Goal: Task Accomplishment & Management: Complete application form

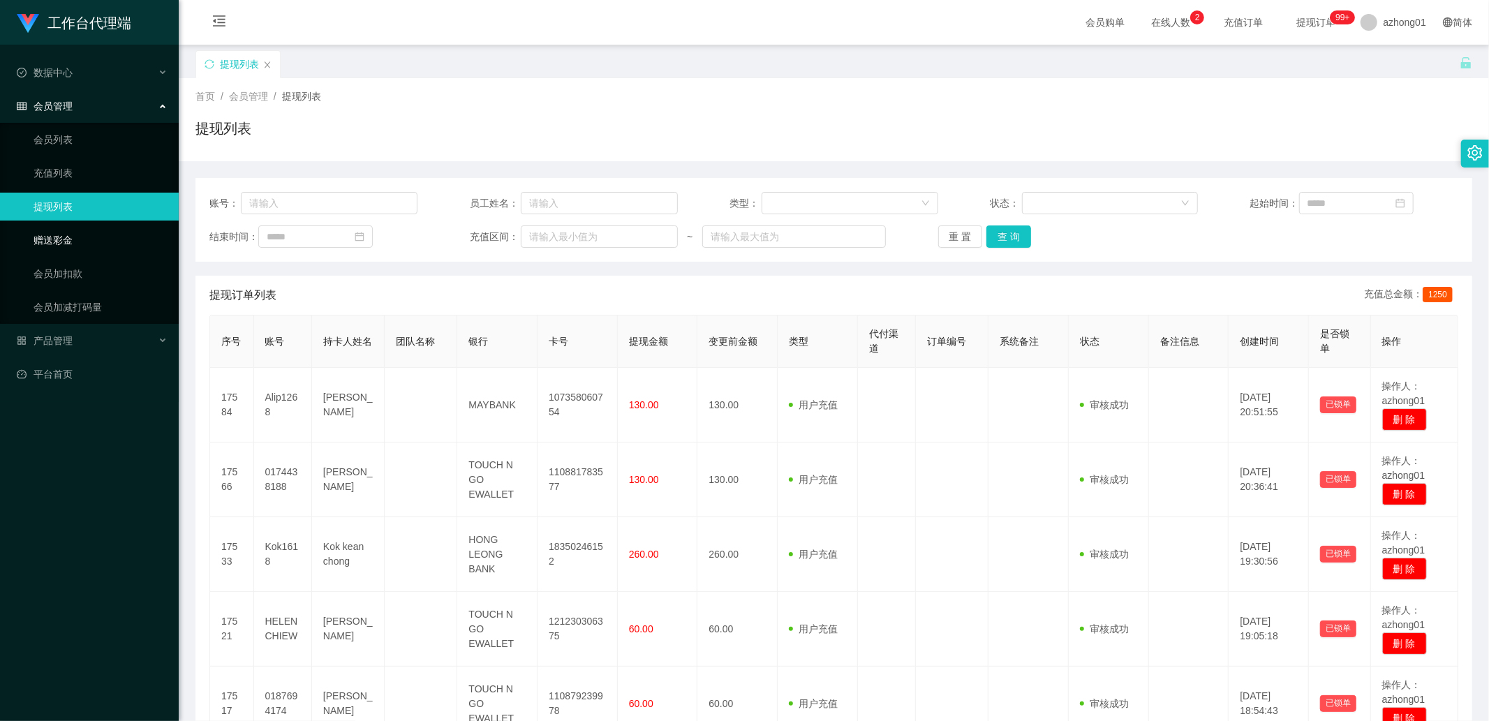
click at [98, 246] on link "赠送彩金" at bounding box center [101, 240] width 134 height 28
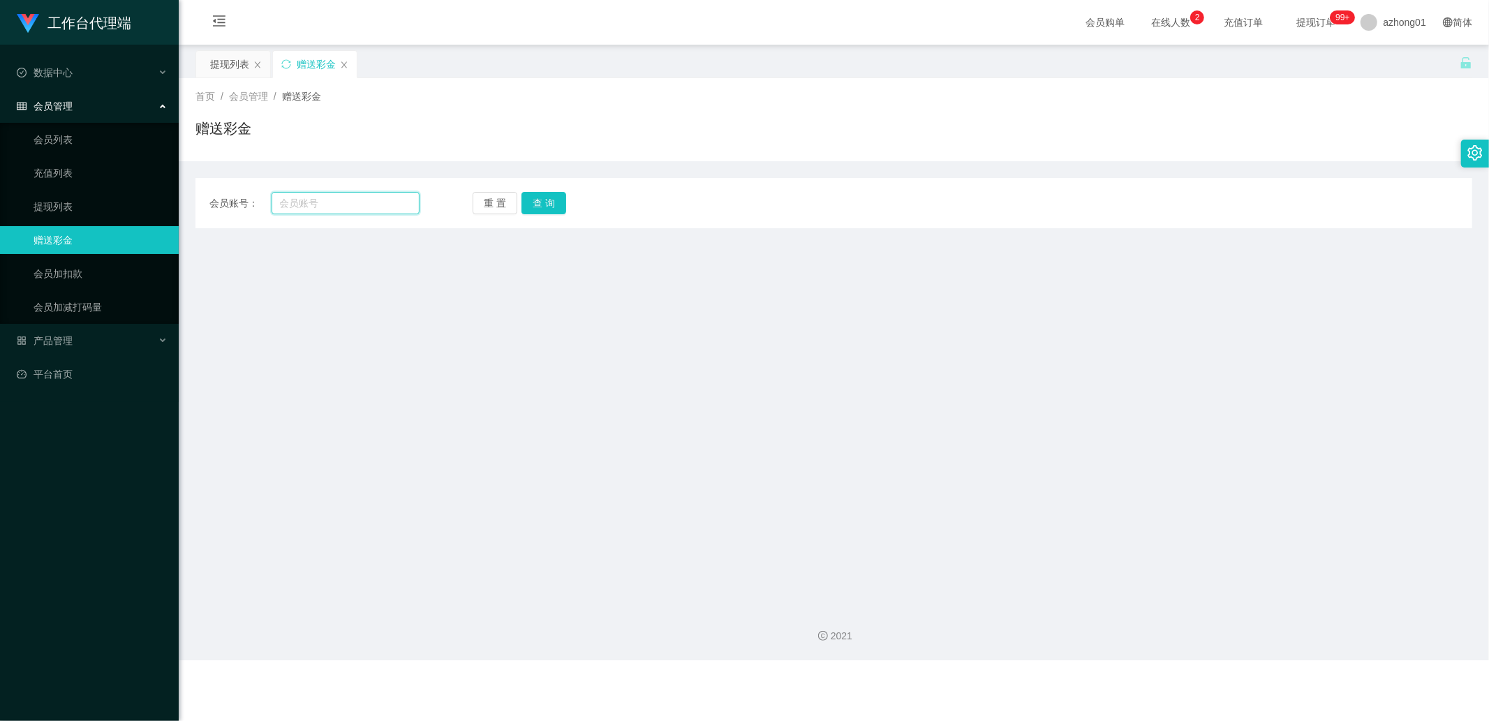
click at [338, 199] on input "text" at bounding box center [346, 203] width 149 height 22
paste input "Mytube"
type input "Mytube"
click at [552, 213] on button "查 询" at bounding box center [544, 203] width 45 height 22
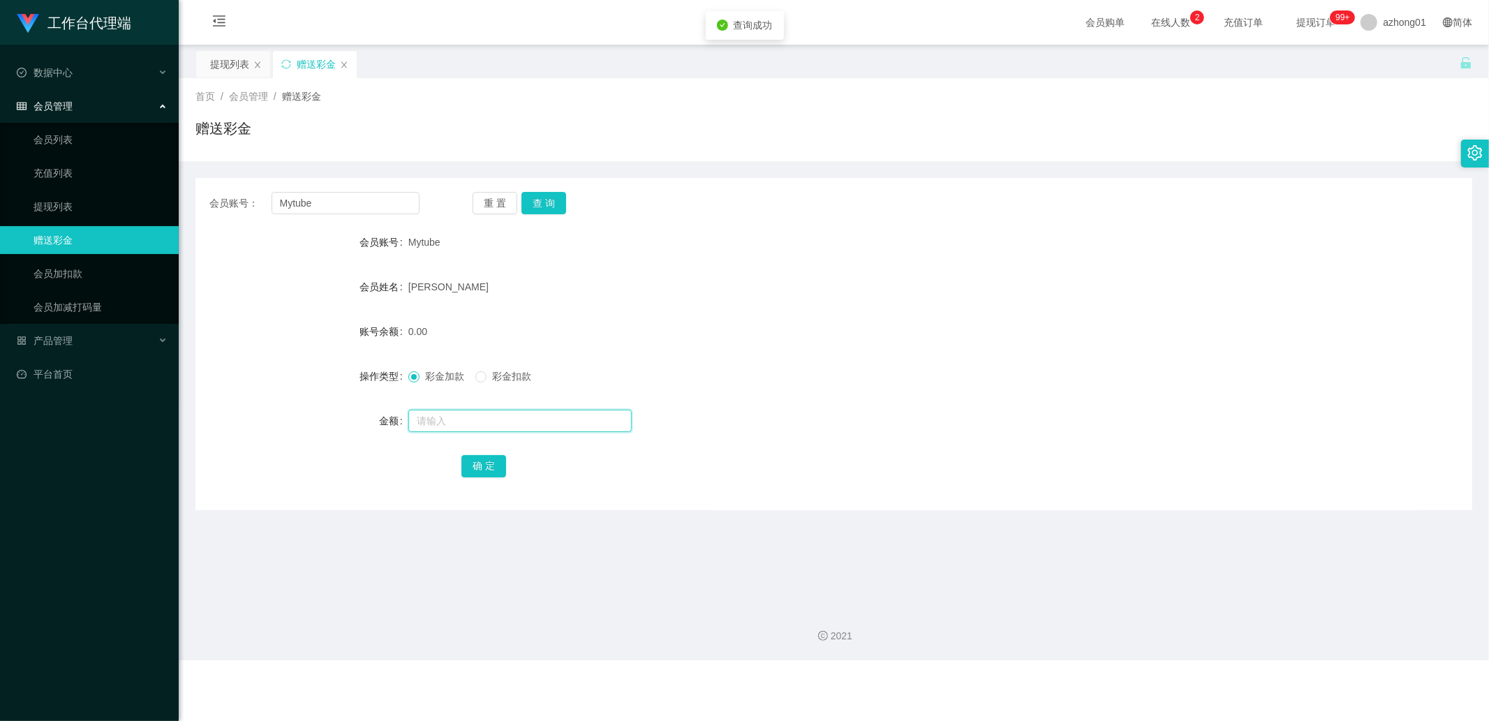
click at [455, 425] on input "text" at bounding box center [519, 421] width 223 height 22
type input "38"
click at [492, 452] on div "确 定" at bounding box center [834, 466] width 745 height 28
click at [487, 466] on button "确 定" at bounding box center [484, 466] width 45 height 22
click at [325, 211] on input "Mytube" at bounding box center [346, 203] width 149 height 22
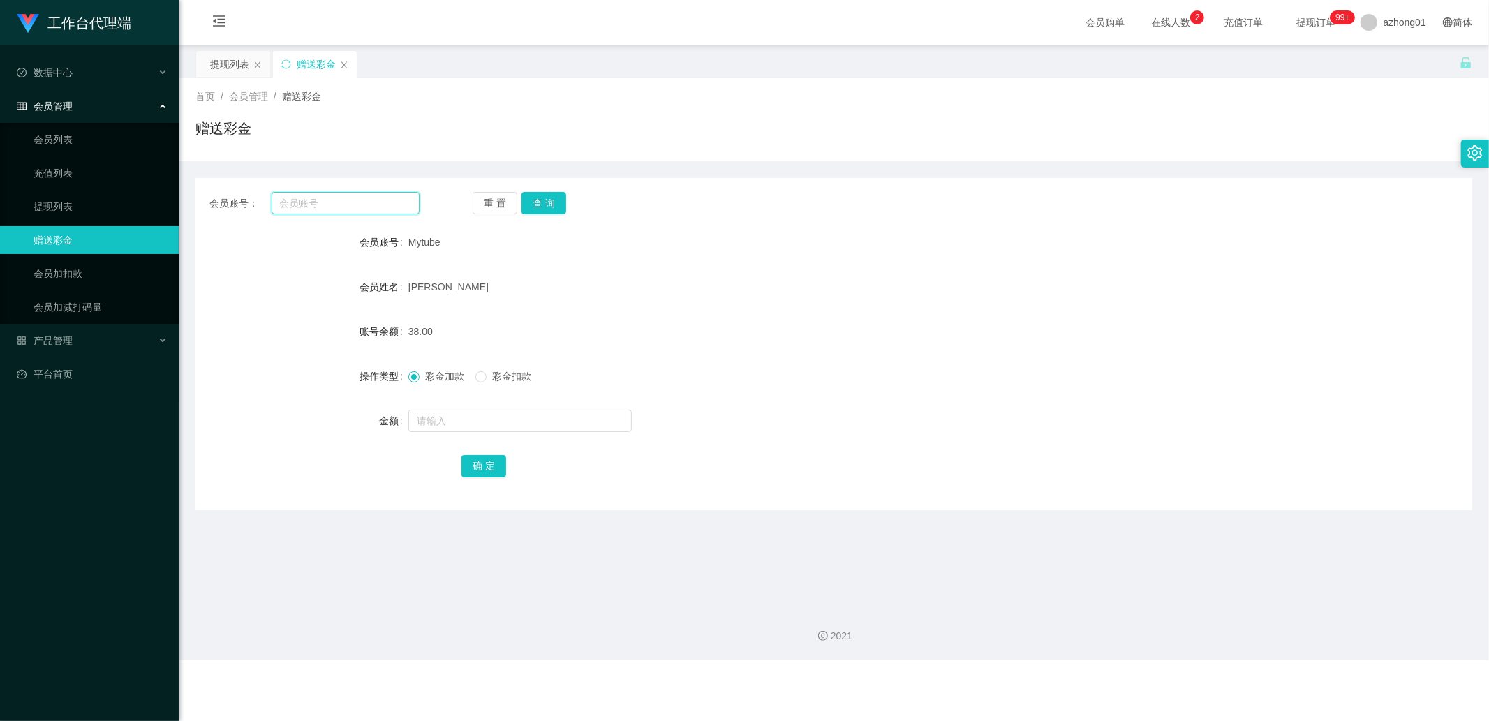
paste input "0165357925"
type input "0165357925"
click at [563, 200] on button "查 询" at bounding box center [544, 203] width 45 height 22
click at [475, 418] on input "text" at bounding box center [519, 421] width 223 height 22
type input "38"
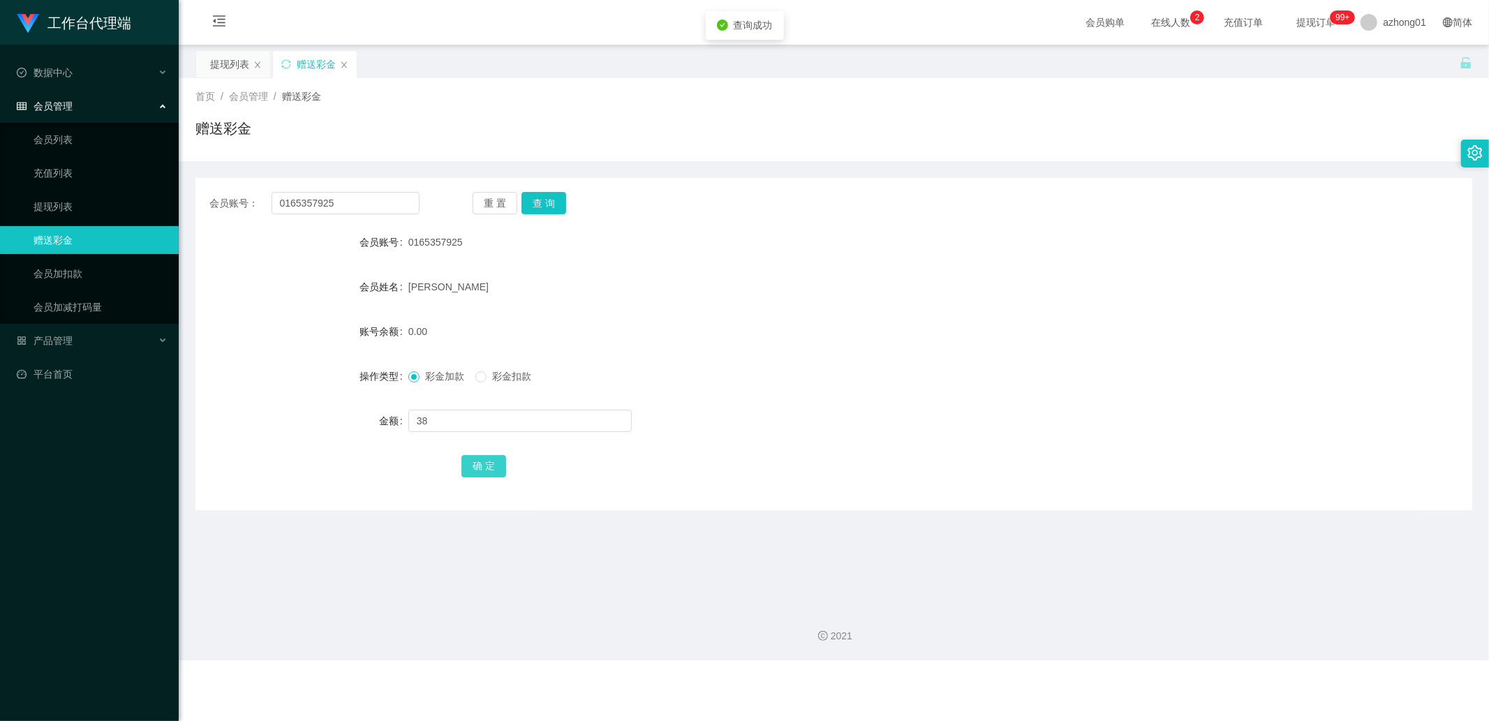
click at [491, 464] on button "确 定" at bounding box center [484, 466] width 45 height 22
click at [370, 208] on input "0165357925" at bounding box center [346, 203] width 149 height 22
paste input "ChenYongSeng"
type input "ChenYongSeng"
click at [540, 199] on button "查 询" at bounding box center [544, 203] width 45 height 22
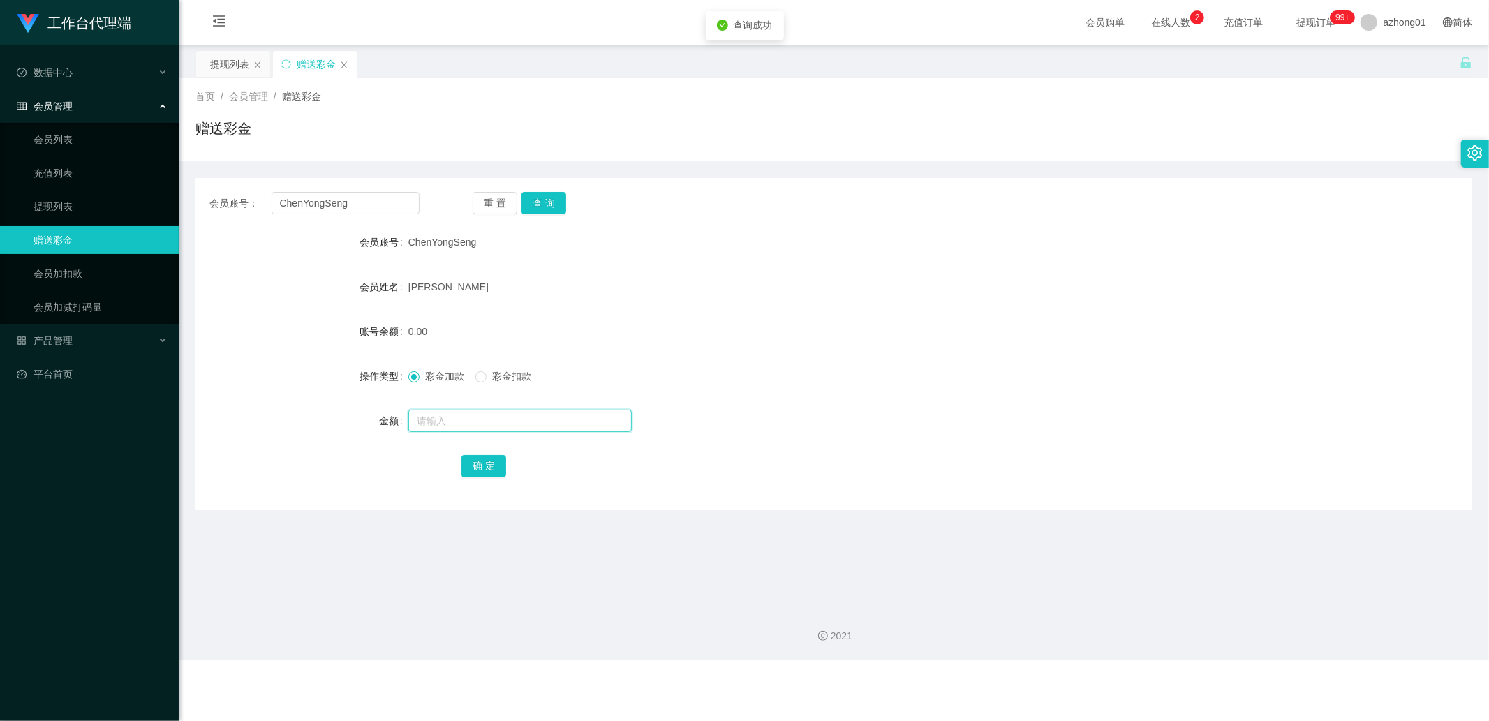
click at [490, 420] on input "text" at bounding box center [519, 421] width 223 height 22
type input "38"
click at [494, 461] on button "确 定" at bounding box center [484, 466] width 45 height 22
click at [388, 208] on input "ChenYongSeng" at bounding box center [346, 203] width 149 height 22
paste input "christywong5140"
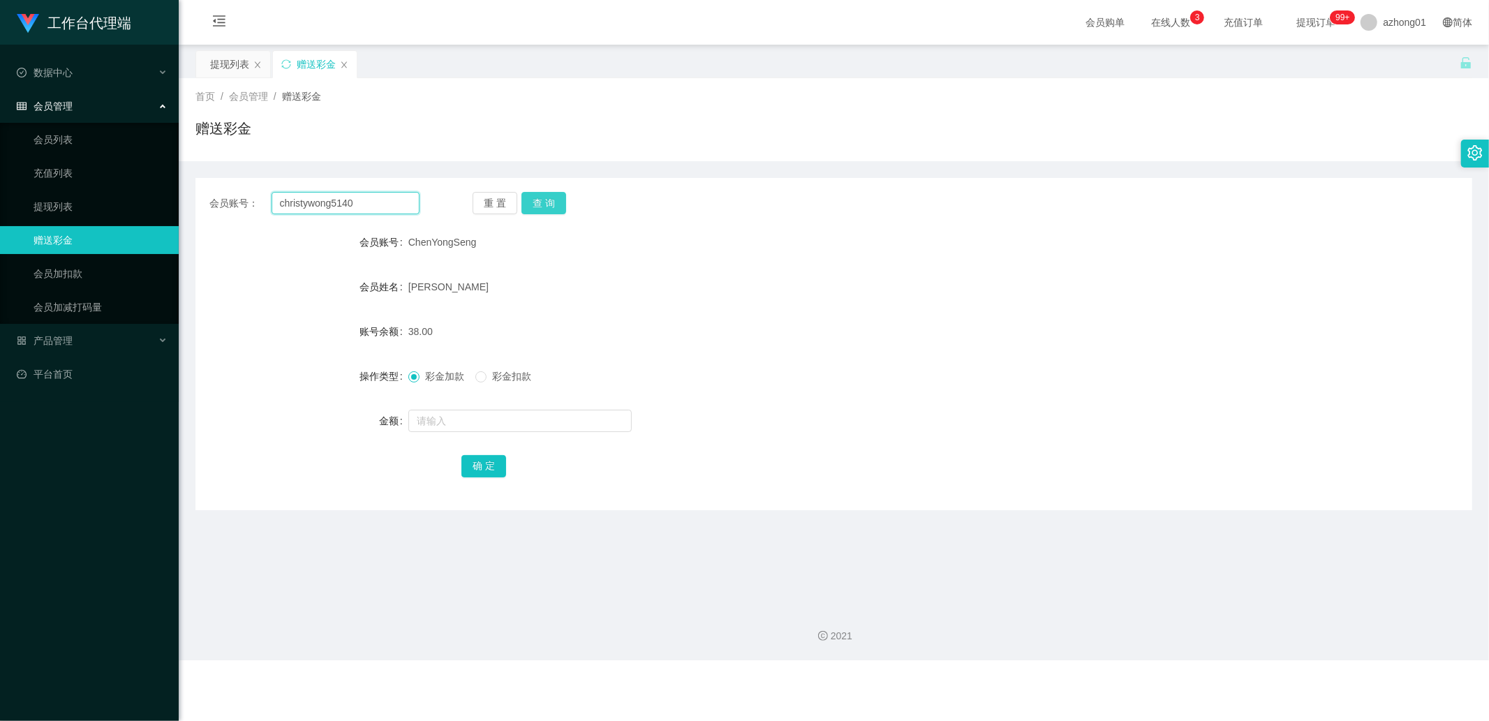
type input "christywong5140"
click at [547, 208] on button "查 询" at bounding box center [544, 203] width 45 height 22
click at [475, 427] on input "text" at bounding box center [519, 421] width 223 height 22
type input "38"
click at [475, 470] on button "确 定" at bounding box center [484, 466] width 45 height 22
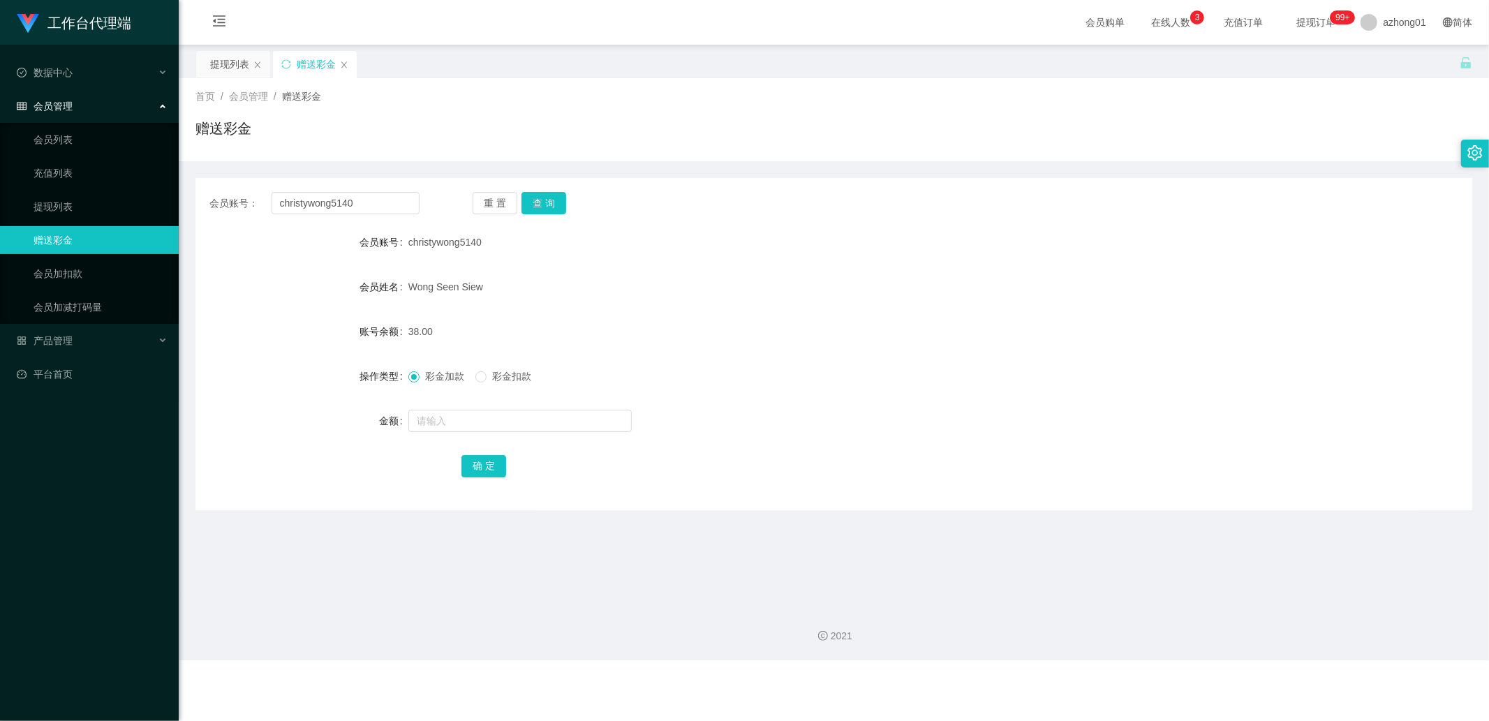
click at [398, 214] on div "会员账号： christywong5140 重 置 查 询 会员账号 christywong5140 会员姓名 [PERSON_NAME] 账号余额 38.0…" at bounding box center [833, 344] width 1277 height 332
click at [387, 198] on input "christywong5140" at bounding box center [346, 203] width 149 height 22
paste input "mandy6172"
type input "mandy6172"
click at [552, 205] on button "查 询" at bounding box center [544, 203] width 45 height 22
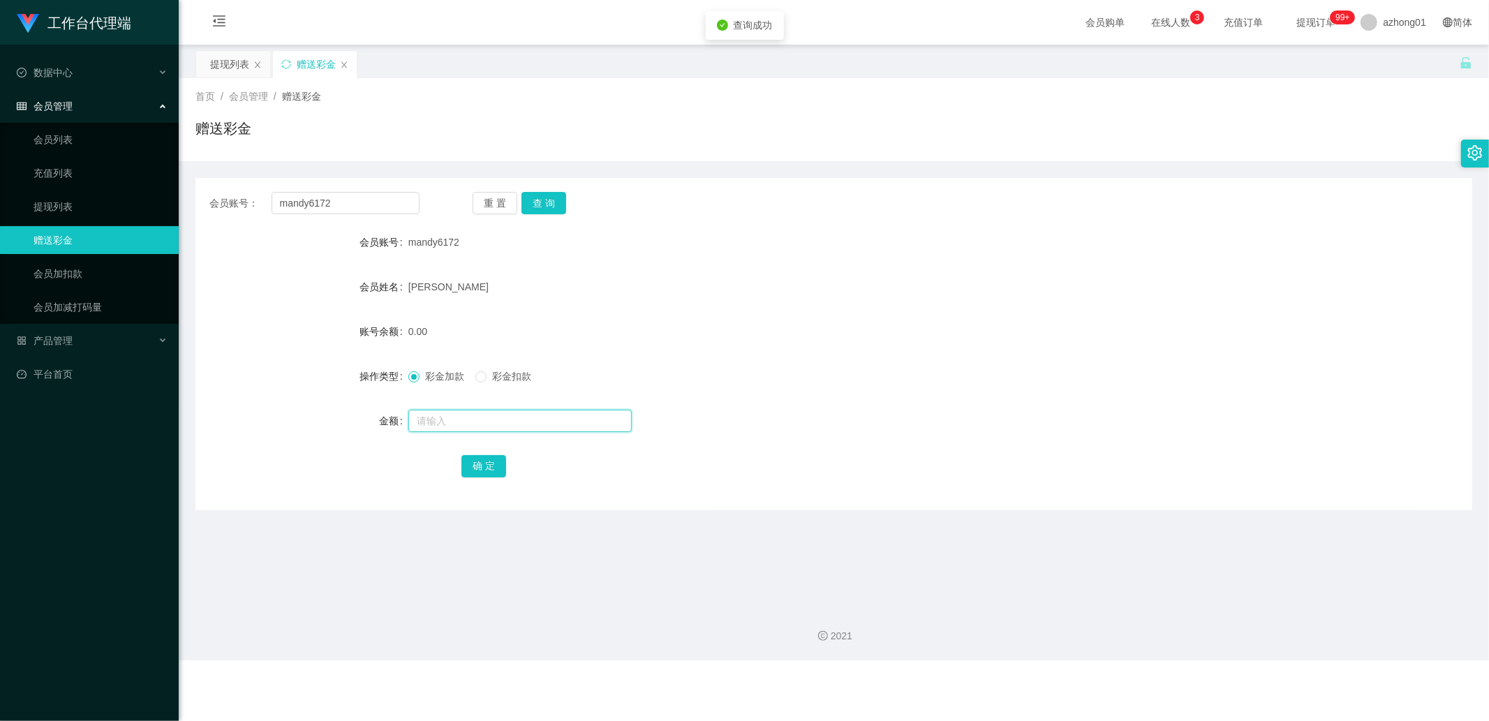
click at [464, 424] on input "text" at bounding box center [519, 421] width 223 height 22
type input "38"
click at [482, 457] on button "确 定" at bounding box center [484, 466] width 45 height 22
click at [359, 209] on input "mandy6172" at bounding box center [346, 203] width 149 height 22
paste input "Kok1618"
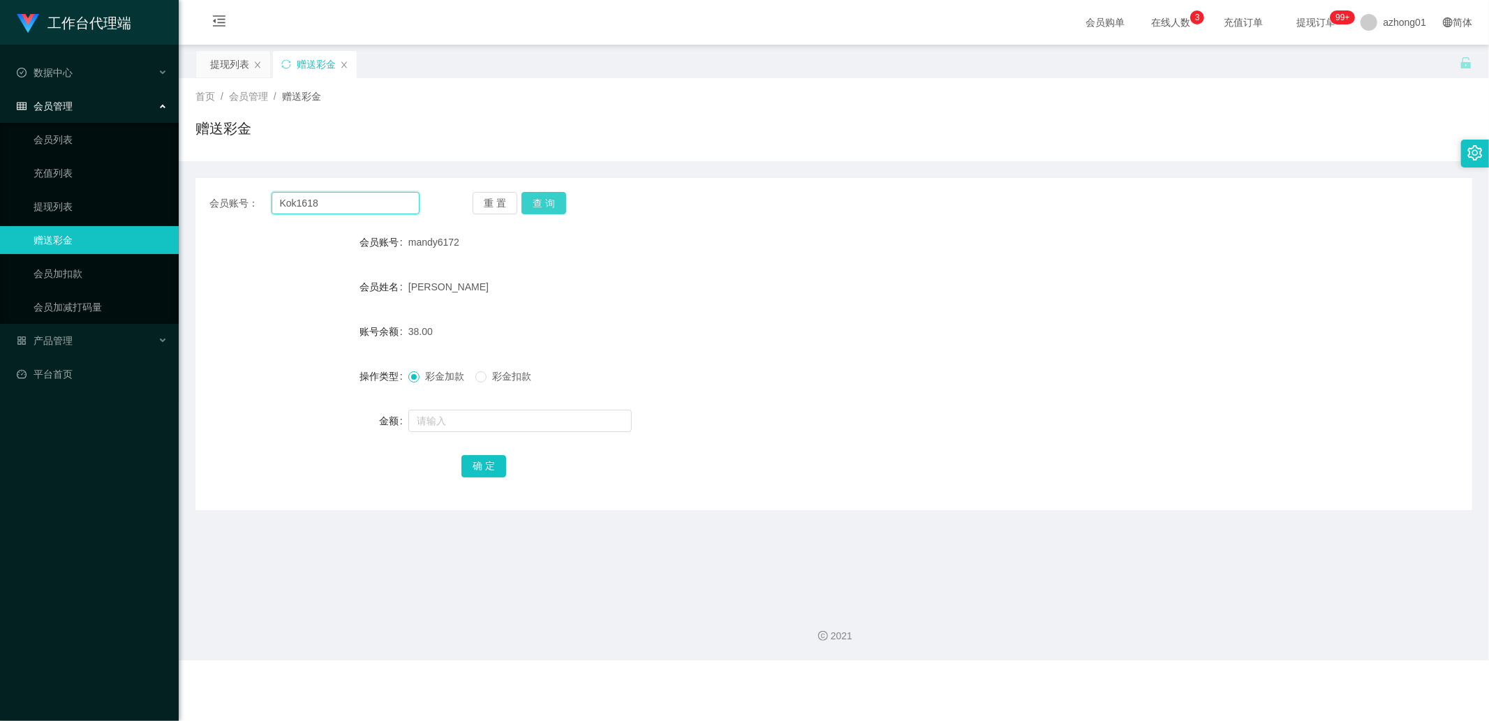
type input "Kok1618"
click at [553, 198] on button "查 询" at bounding box center [544, 203] width 45 height 22
click at [433, 427] on input "text" at bounding box center [519, 421] width 223 height 22
type input "38"
click at [485, 455] on button "确 定" at bounding box center [484, 466] width 45 height 22
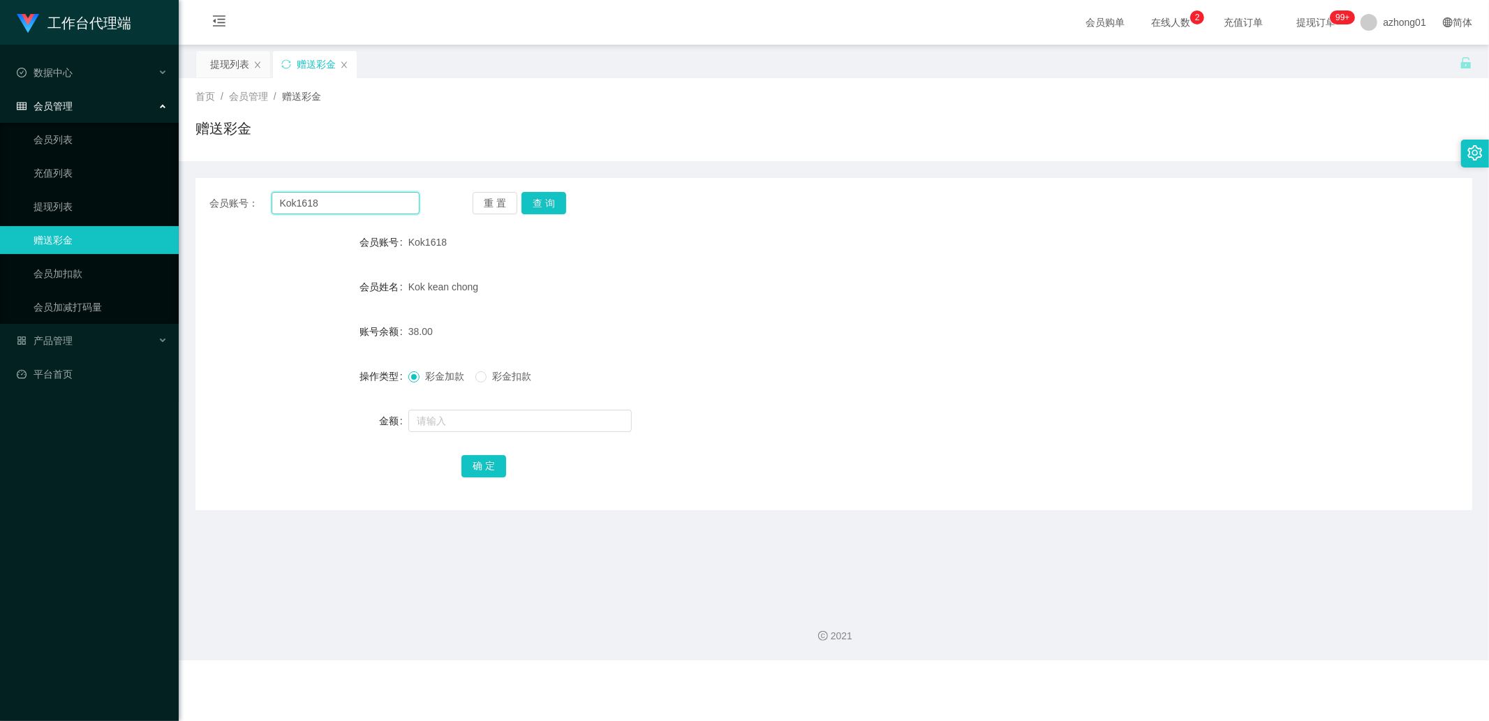
click at [337, 208] on input "Kok1618" at bounding box center [346, 203] width 149 height 22
paste input "Kooi1988"
type input "Kooi1988"
click at [538, 205] on button "查 询" at bounding box center [544, 203] width 45 height 22
click at [464, 426] on input "text" at bounding box center [519, 421] width 223 height 22
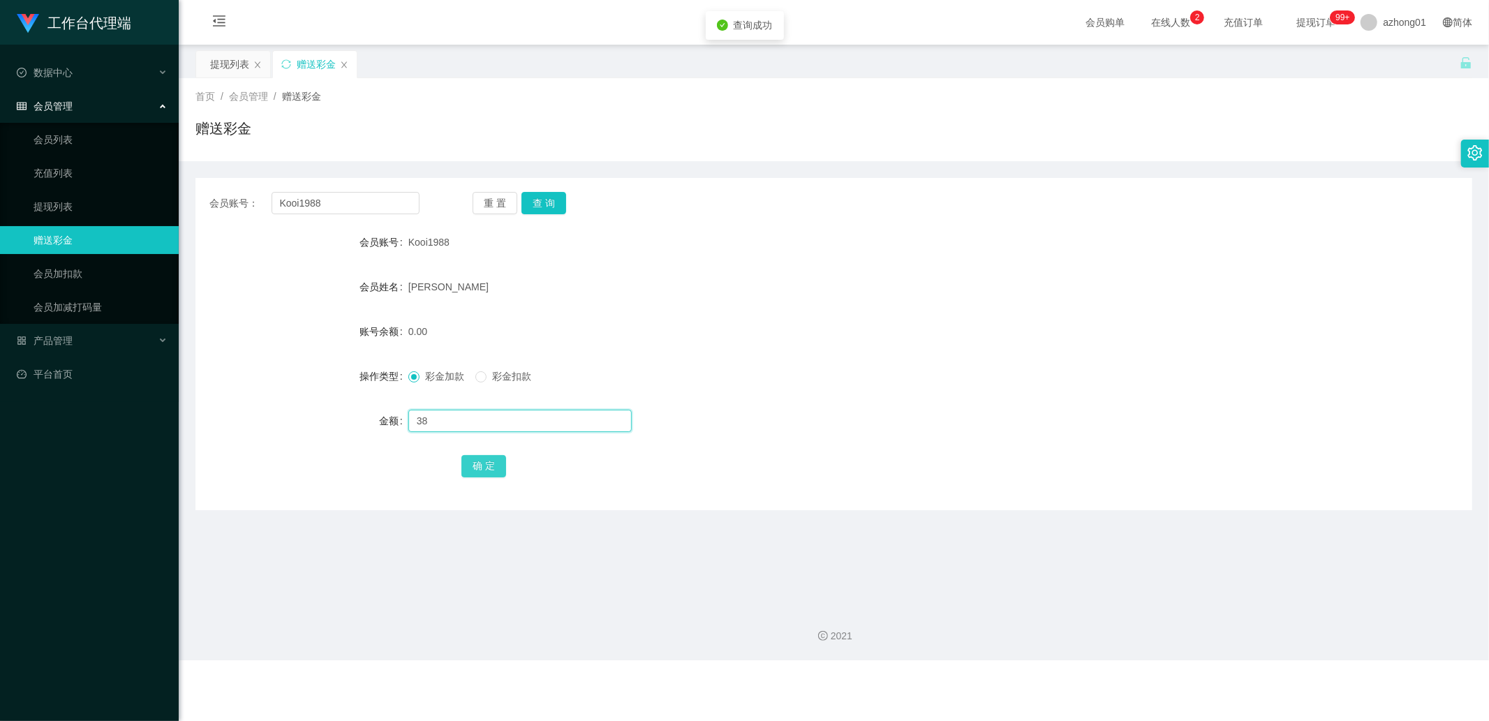
type input "38"
click at [496, 468] on button "确 定" at bounding box center [484, 466] width 45 height 22
click at [368, 210] on input "Kooi1988" at bounding box center [346, 203] width 149 height 22
paste input "K88088"
type input "K88088"
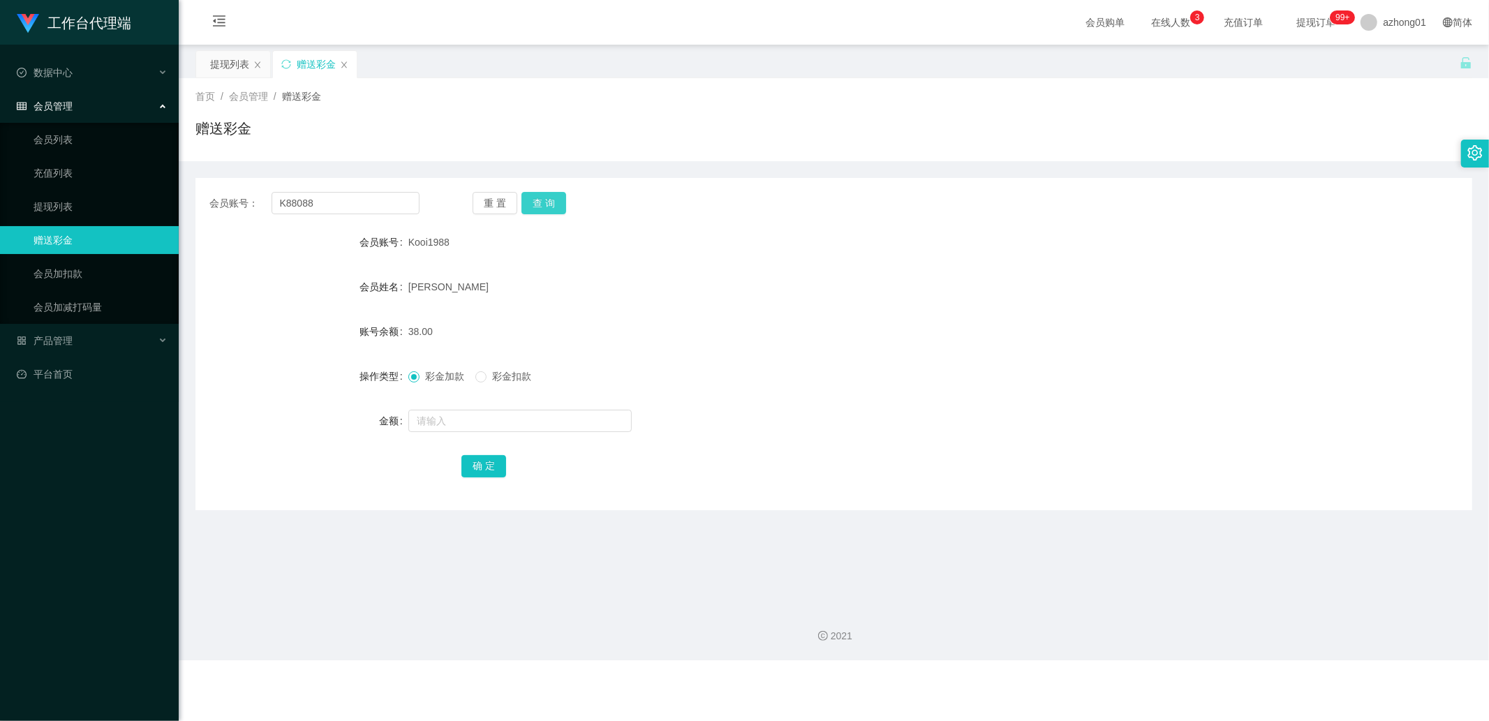
click at [547, 199] on button "查 询" at bounding box center [544, 203] width 45 height 22
click at [454, 427] on input "text" at bounding box center [519, 421] width 223 height 22
type input "38"
click at [482, 469] on button "确 定" at bounding box center [484, 466] width 45 height 22
click at [367, 201] on input "K88088" at bounding box center [346, 203] width 149 height 22
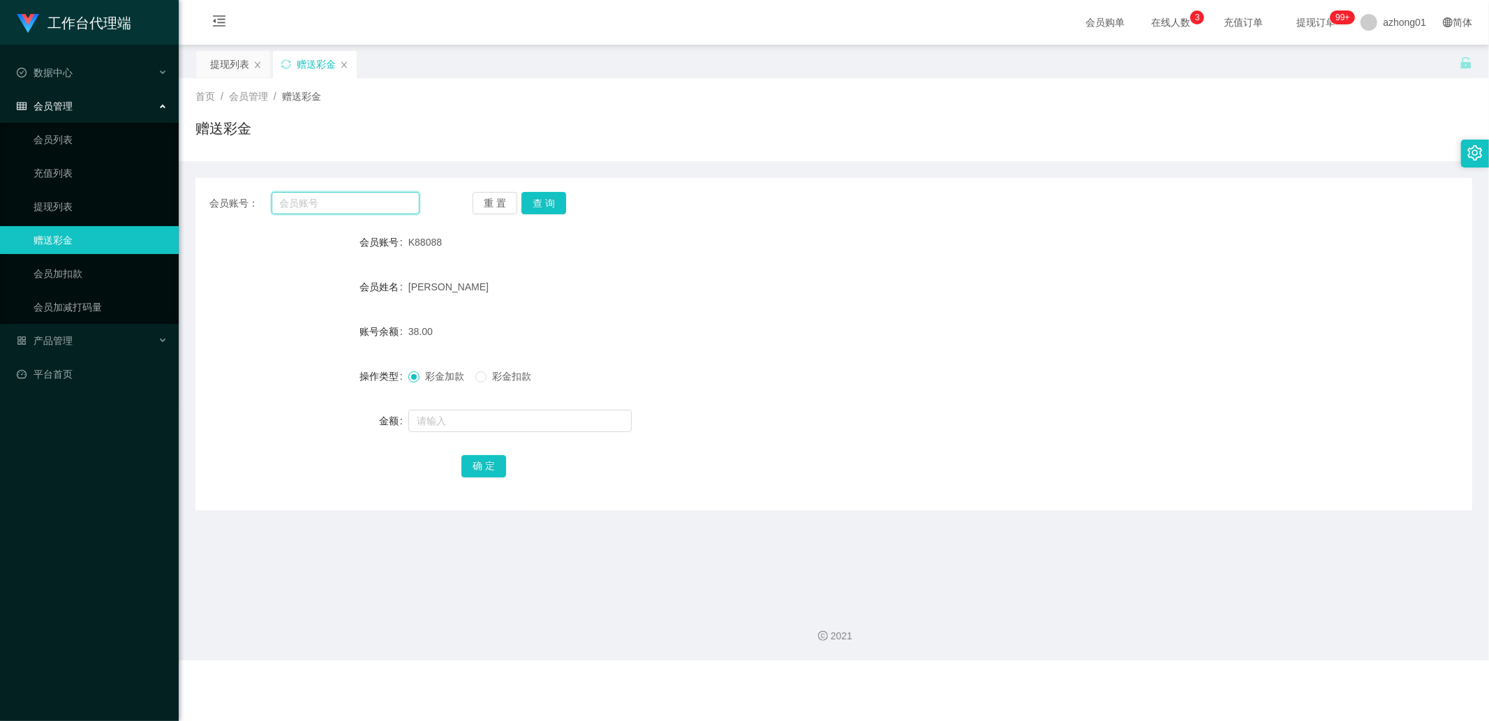
paste input "0174438188"
type input "0174438188"
click at [549, 203] on button "查 询" at bounding box center [544, 203] width 45 height 22
click at [455, 429] on input "text" at bounding box center [519, 421] width 223 height 22
type input "38"
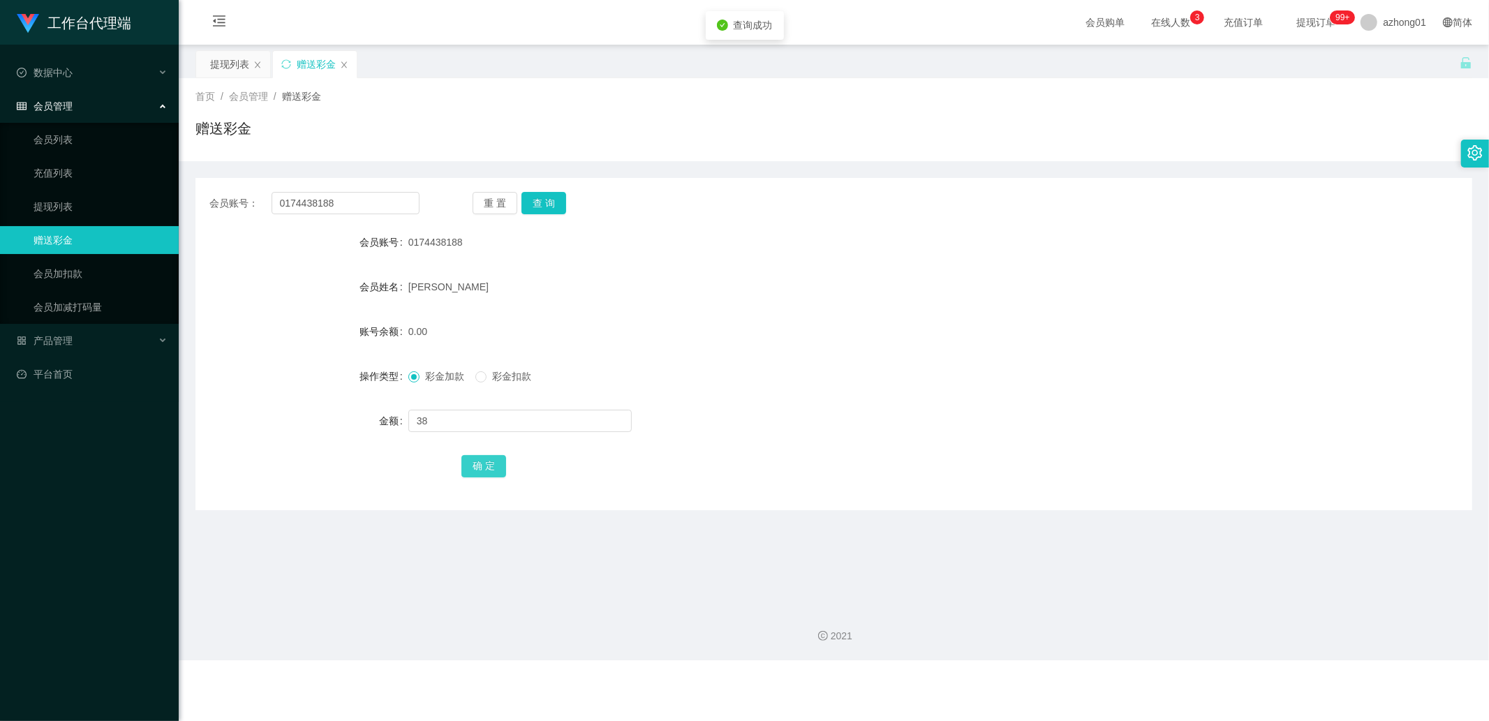
click at [476, 465] on button "确 定" at bounding box center [484, 466] width 45 height 22
click at [372, 200] on input "0174438188" at bounding box center [346, 203] width 149 height 22
paste input "Alip1268"
type input "Alip1268"
click at [541, 208] on button "查 询" at bounding box center [544, 203] width 45 height 22
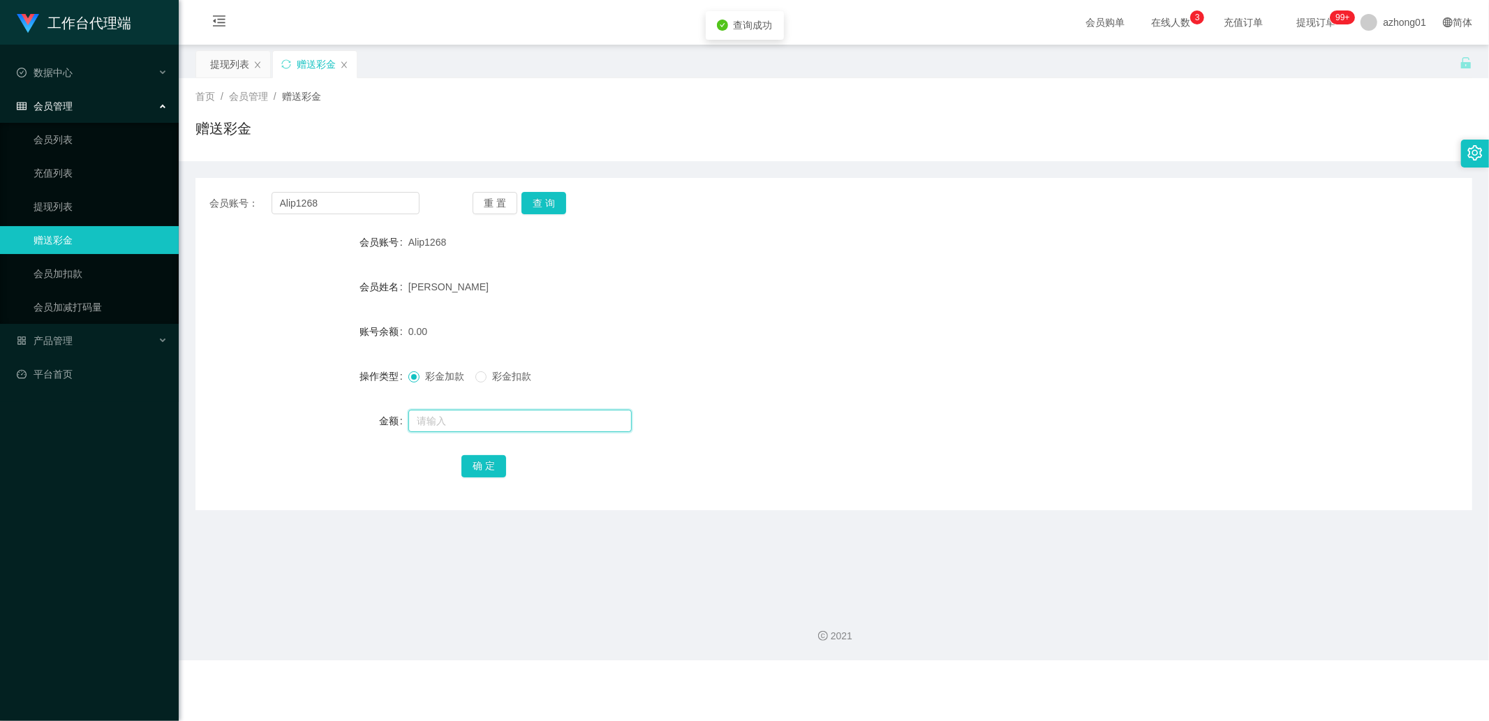
click at [463, 427] on input "text" at bounding box center [519, 421] width 223 height 22
type input "38"
click at [471, 464] on button "确 定" at bounding box center [484, 466] width 45 height 22
click at [356, 207] on input "Alip1268" at bounding box center [346, 203] width 149 height 22
paste input "0174887812"
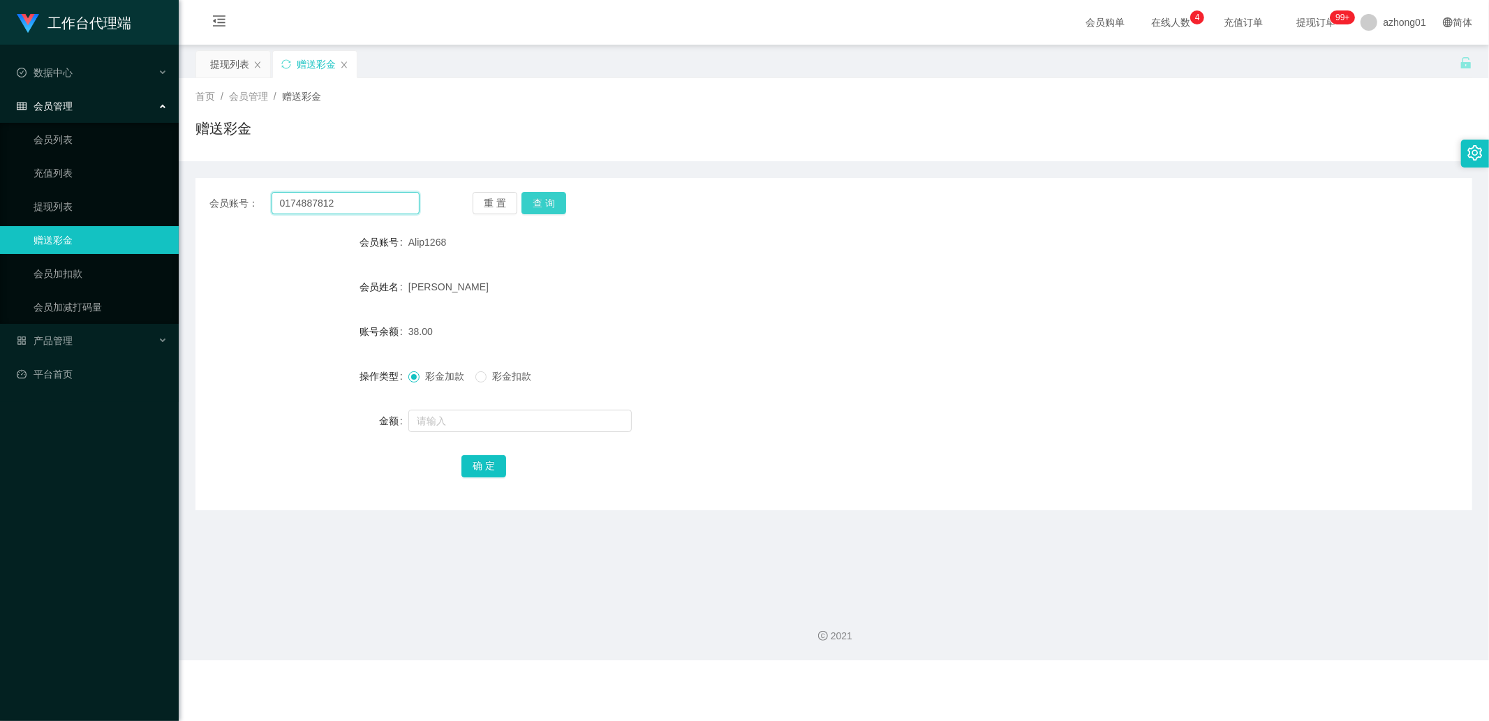
type input "0174887812"
click at [535, 212] on button "查 询" at bounding box center [544, 203] width 45 height 22
click at [471, 419] on input "text" at bounding box center [519, 421] width 223 height 22
type input "38"
click at [476, 455] on button "确 定" at bounding box center [484, 466] width 45 height 22
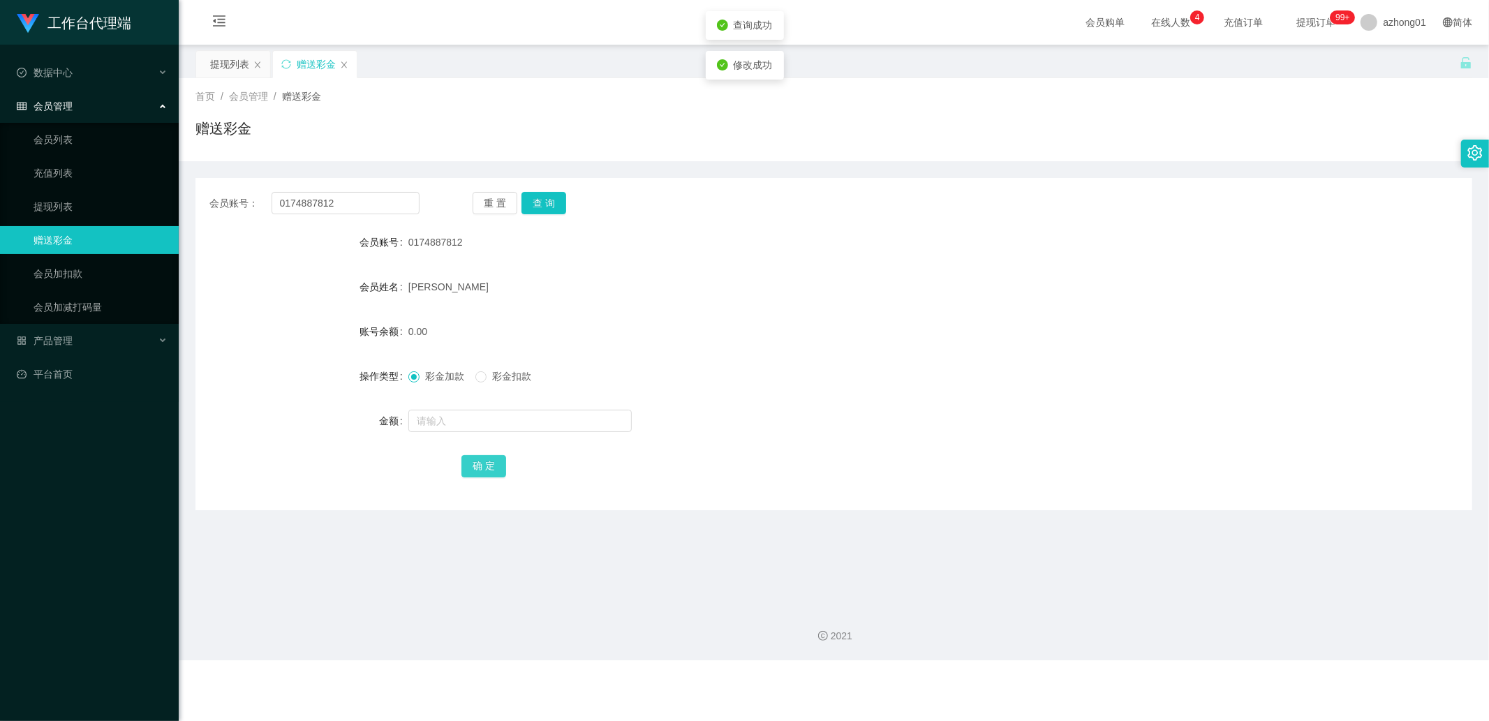
click at [476, 457] on button "确 定" at bounding box center [484, 466] width 45 height 22
click at [349, 208] on input "0174887812" at bounding box center [346, 203] width 149 height 22
paste input "Owen22"
type input "Owen22"
click at [538, 192] on button "查 询" at bounding box center [544, 203] width 45 height 22
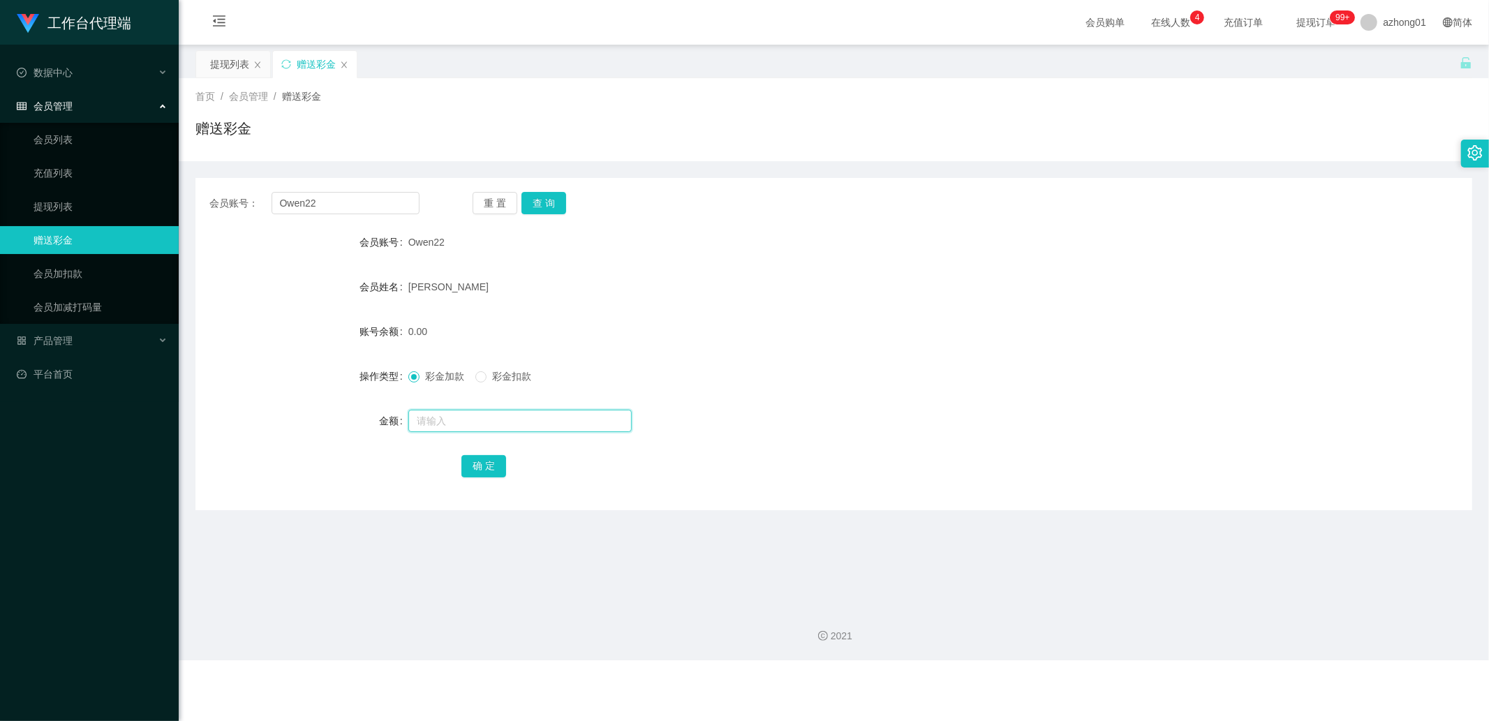
click at [445, 419] on input "text" at bounding box center [519, 421] width 223 height 22
type input "38"
click at [491, 462] on button "确 定" at bounding box center [484, 466] width 45 height 22
